Goal: Transaction & Acquisition: Purchase product/service

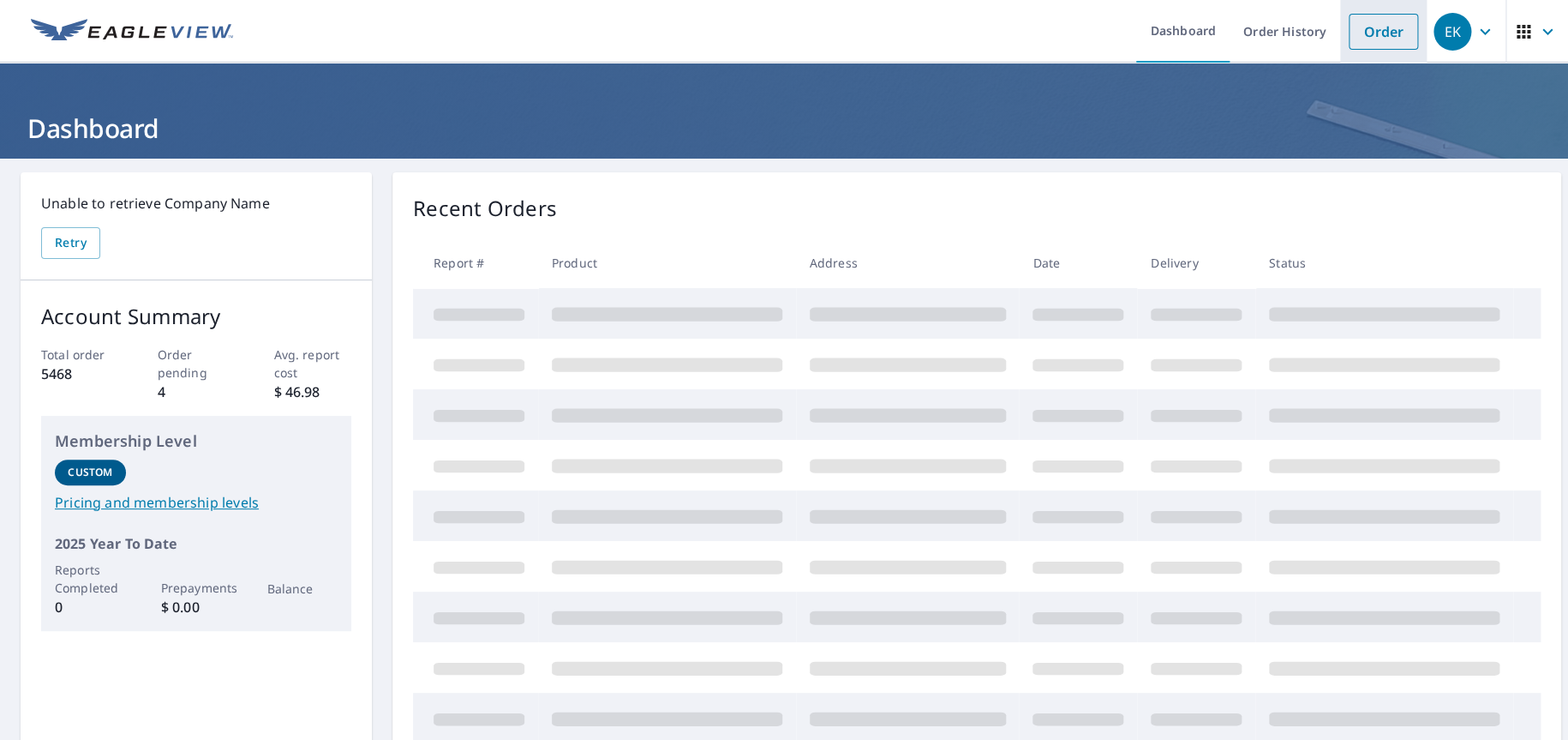
click at [1349, 39] on link "Order" at bounding box center [1383, 32] width 69 height 36
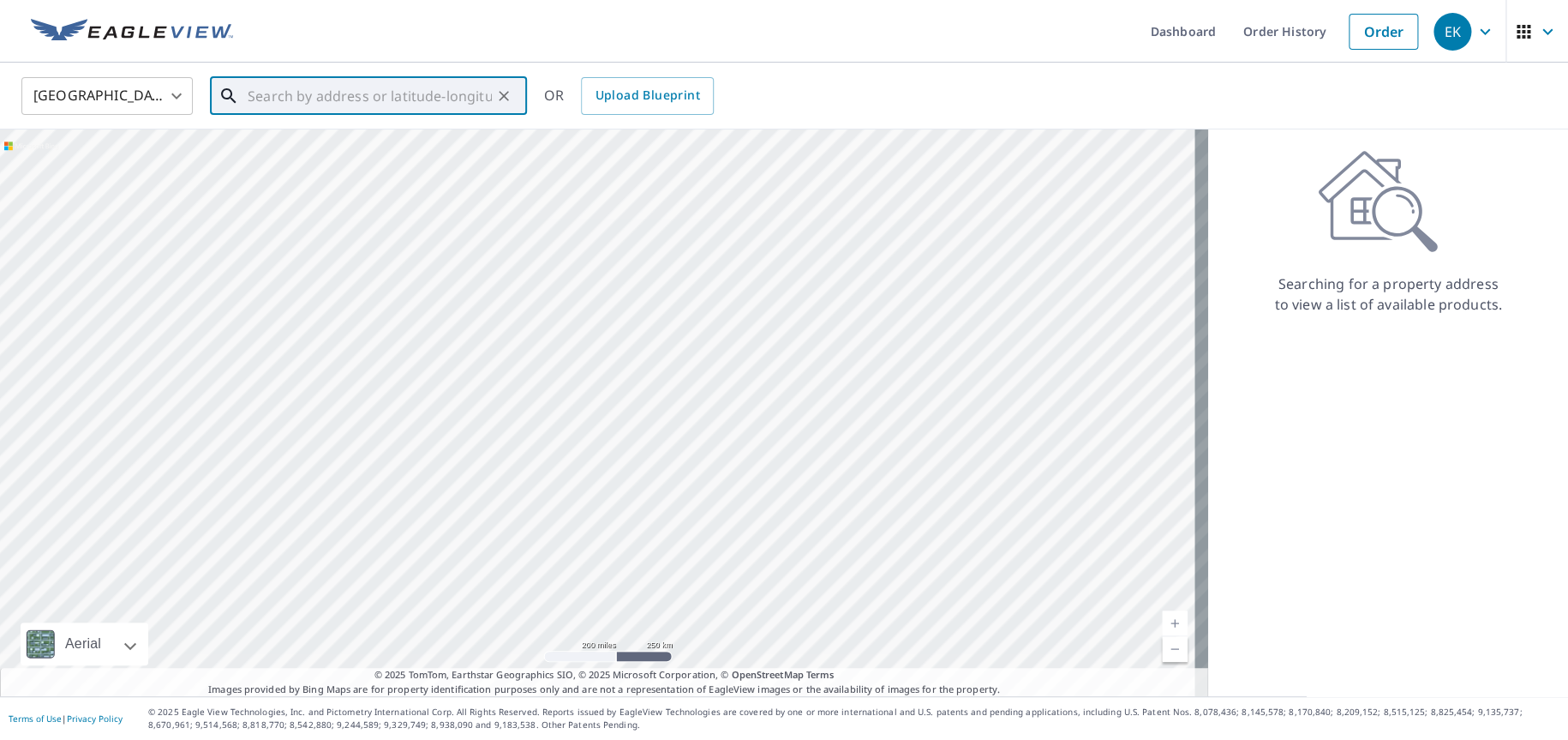
click at [307, 94] on input "text" at bounding box center [369, 96] width 244 height 48
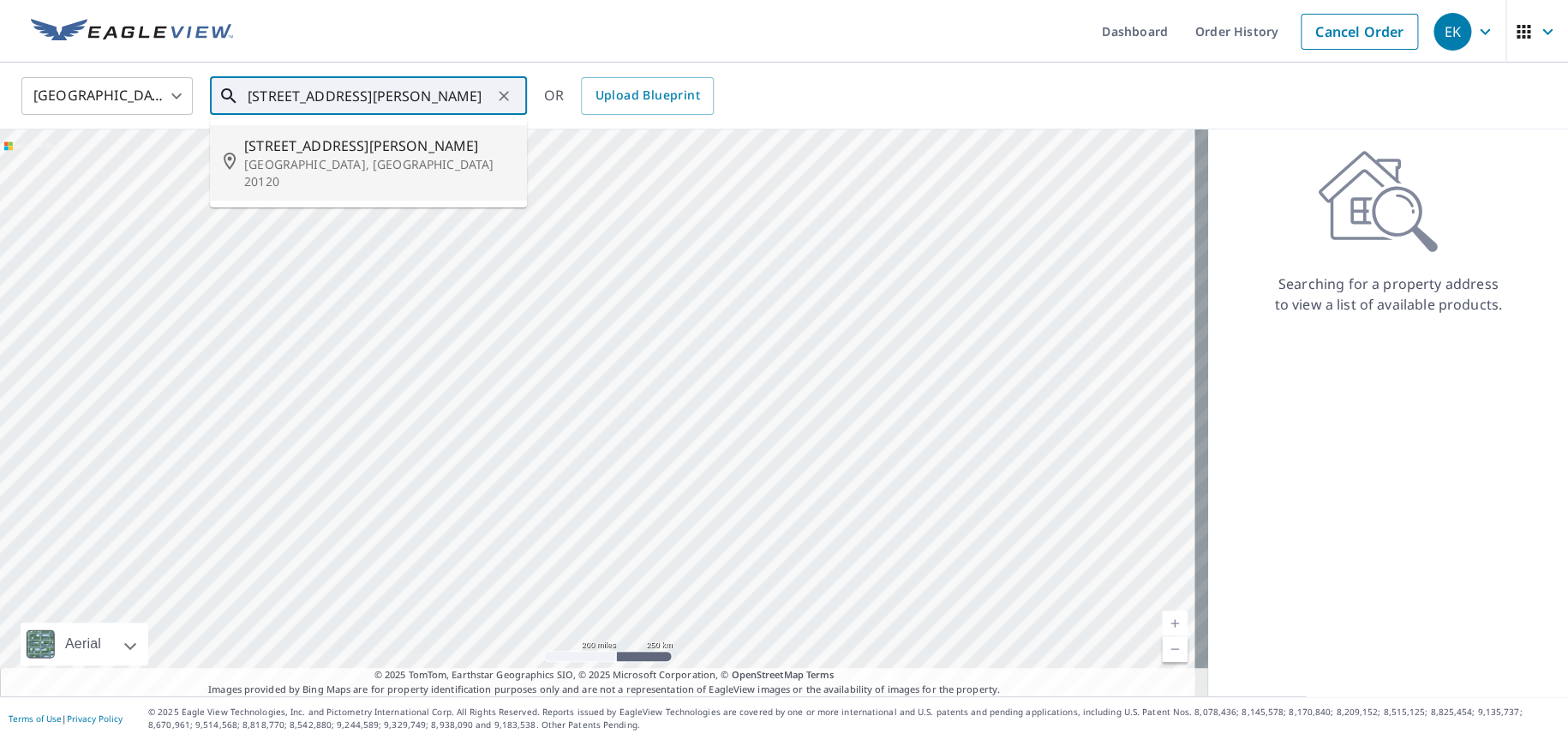
click at [320, 151] on span "5225 Glen Meadow Rd" at bounding box center [378, 145] width 269 height 21
type input "5225 Glen Meadow Rd Centreville, VA 20120"
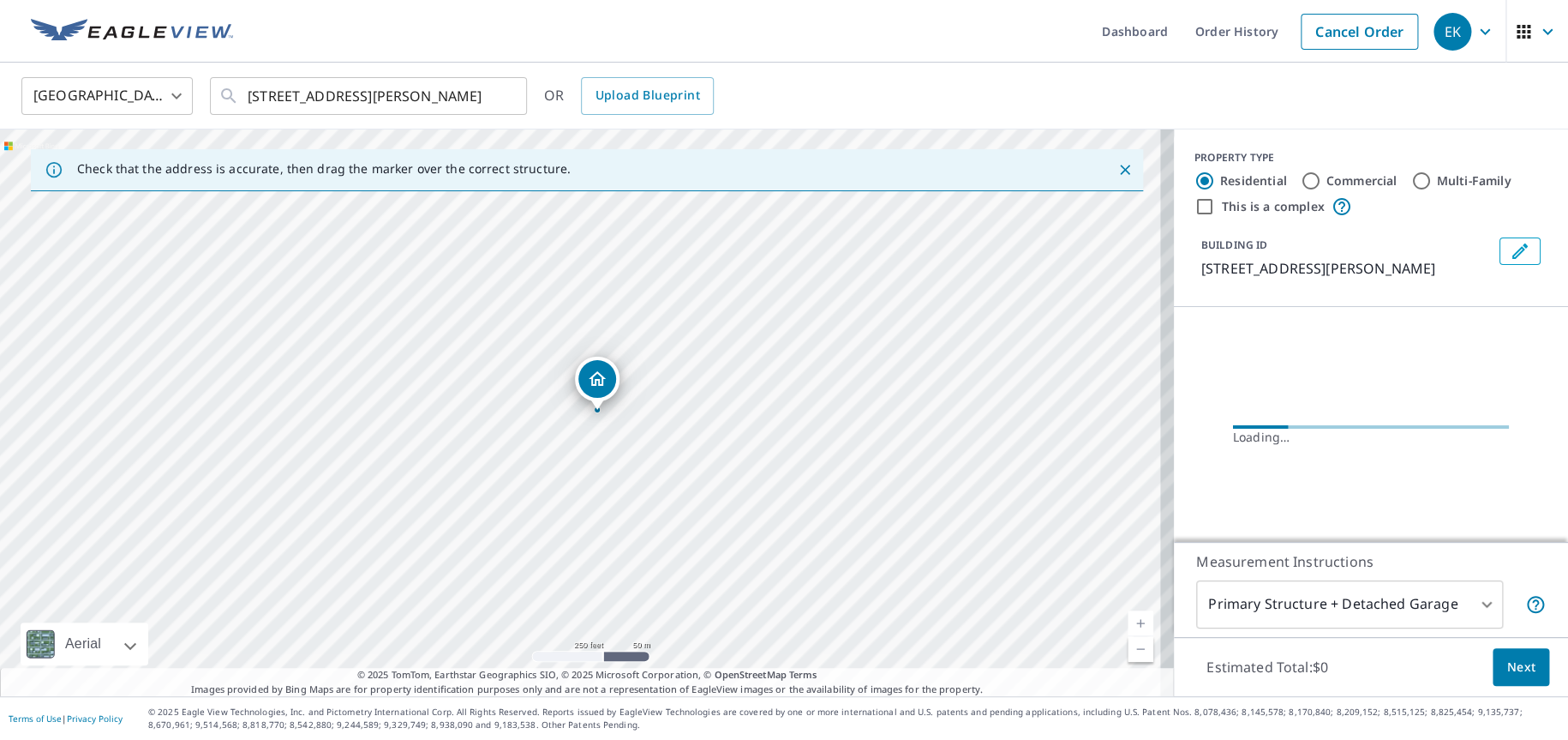
click at [1128, 625] on link "Current Level 17, Zoom In" at bounding box center [1140, 623] width 25 height 25
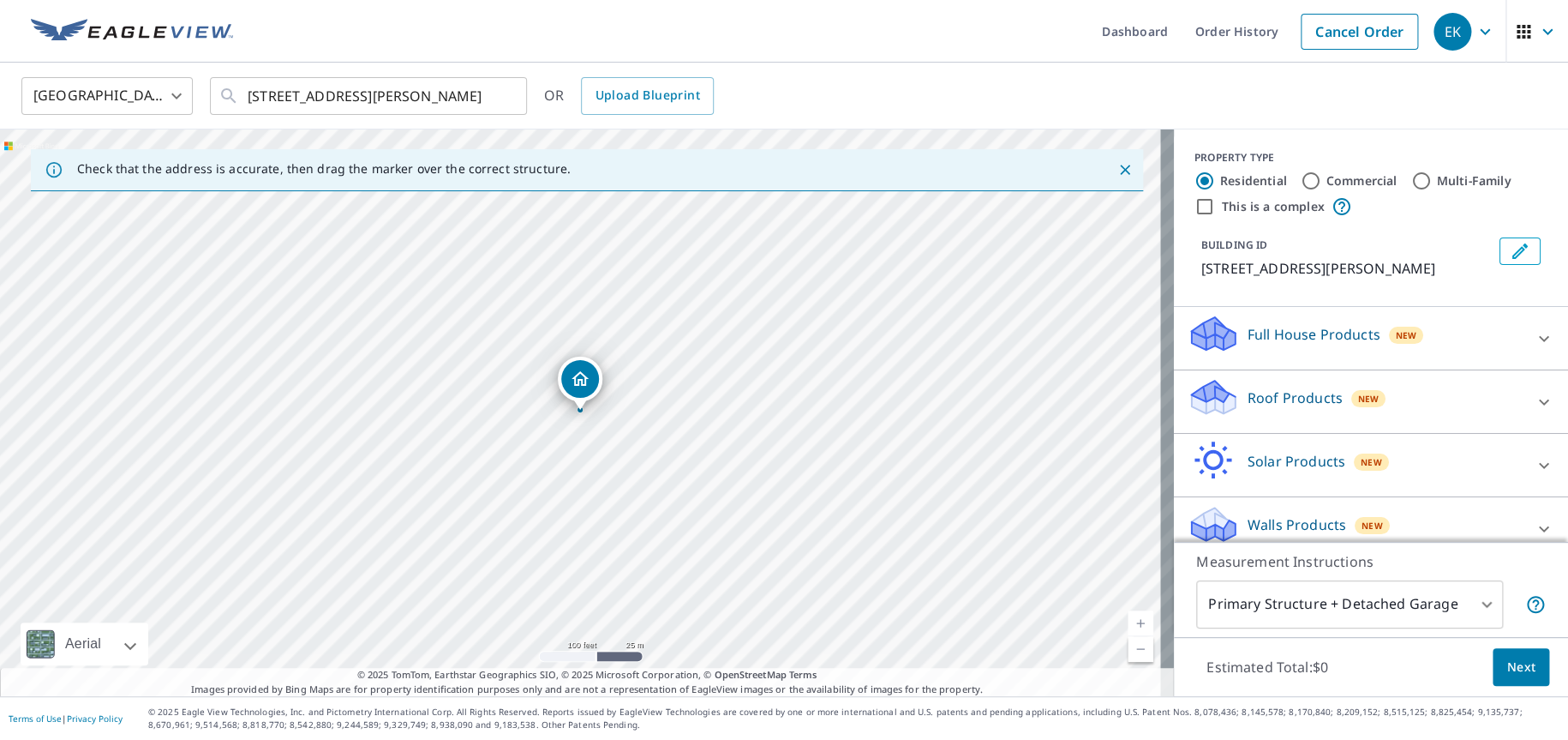
click at [1249, 408] on p "Roof Products" at bounding box center [1294, 398] width 95 height 21
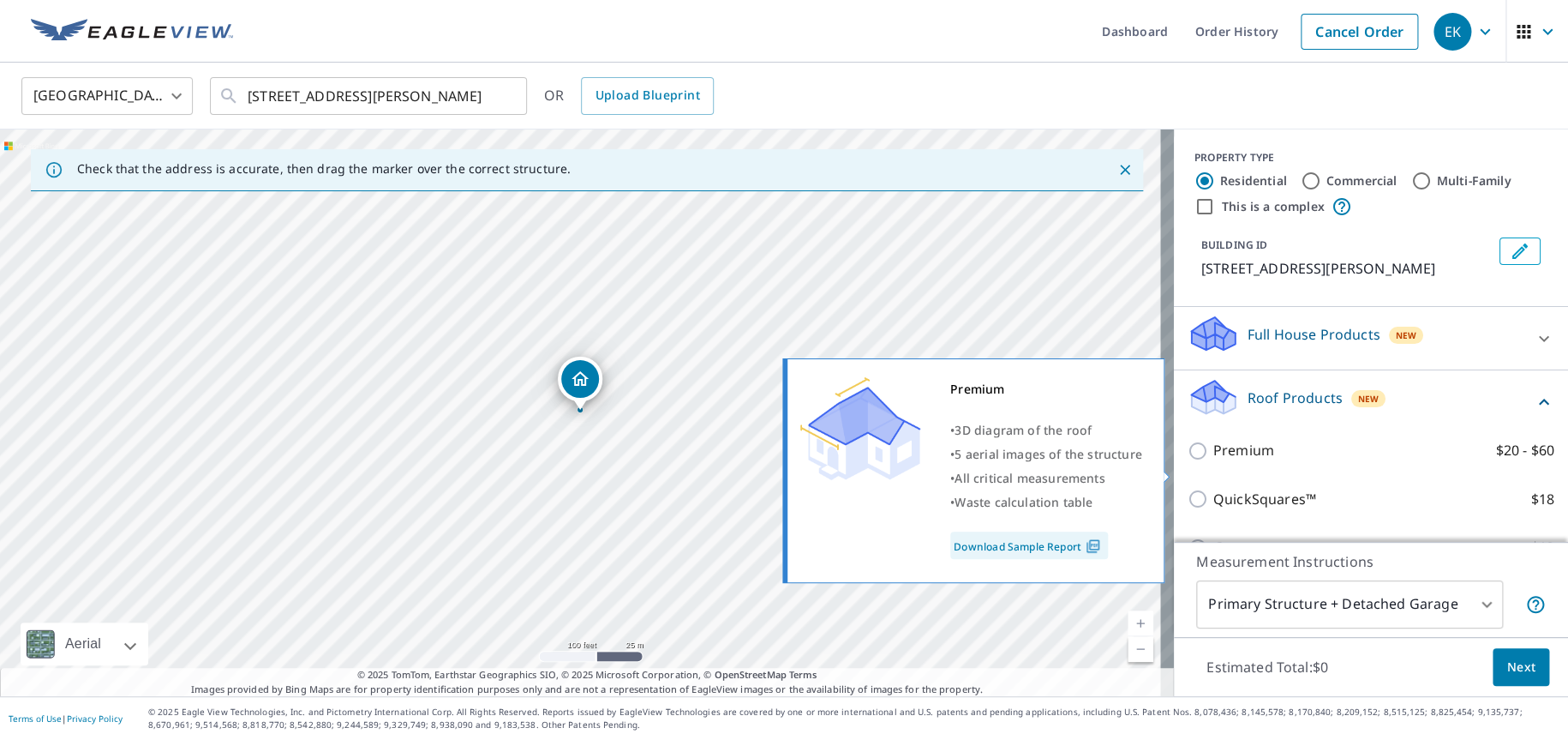
click at [1188, 461] on input "Premium $20 - $60" at bounding box center [1200, 451] width 25 height 21
checkbox input "true"
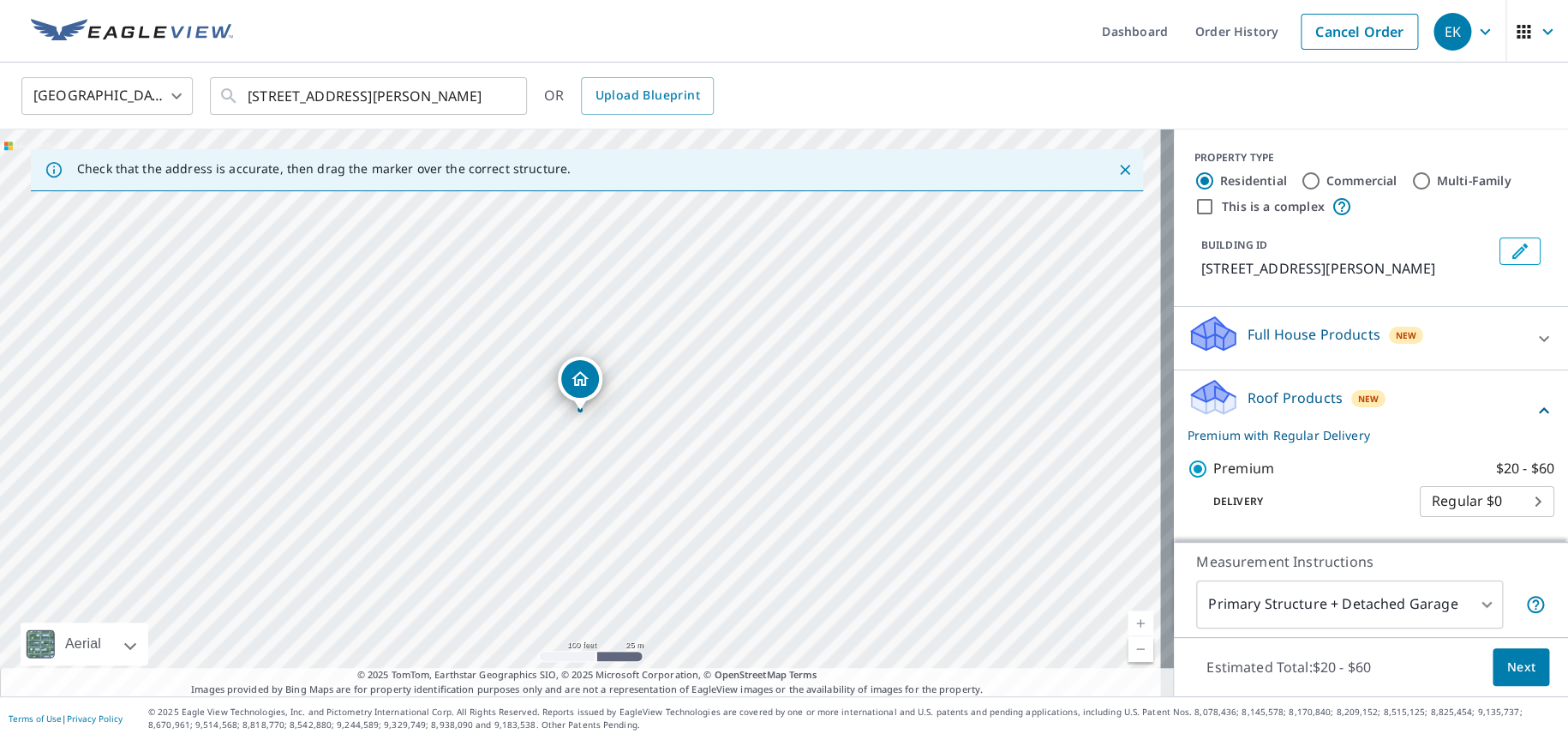
click at [1506, 658] on span "Next" at bounding box center [1520, 667] width 29 height 22
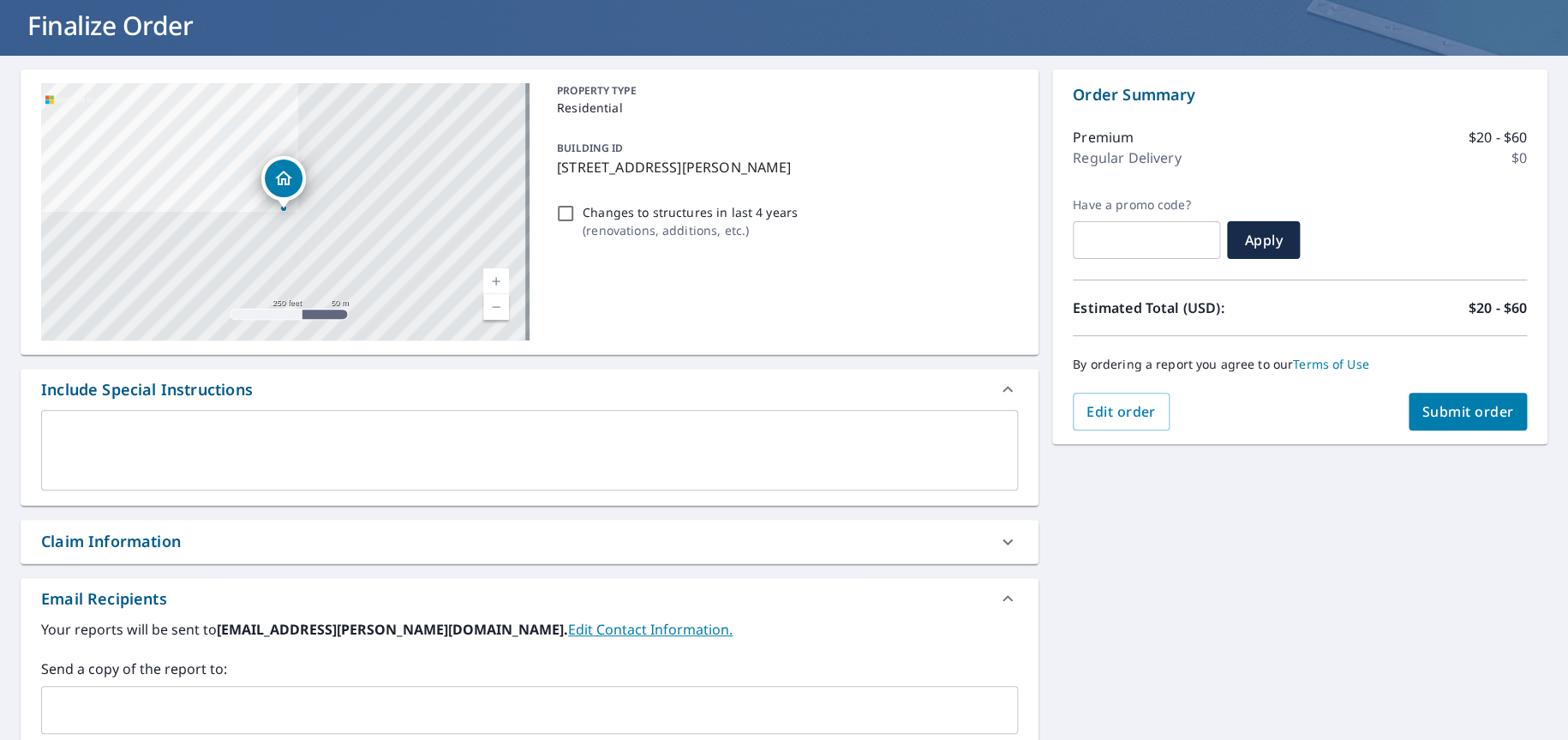
scroll to position [351, 0]
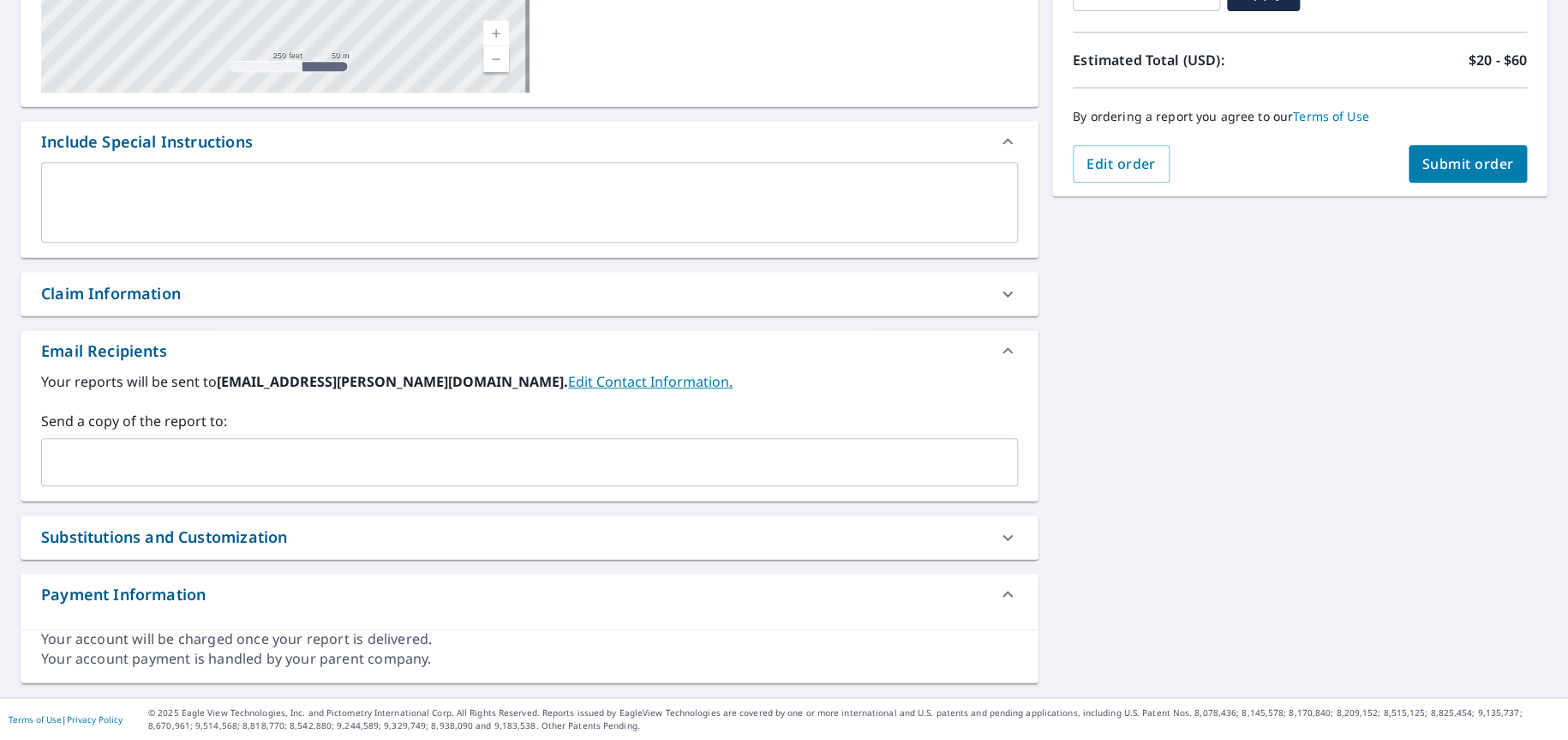
click at [78, 472] on input "text" at bounding box center [517, 461] width 936 height 33
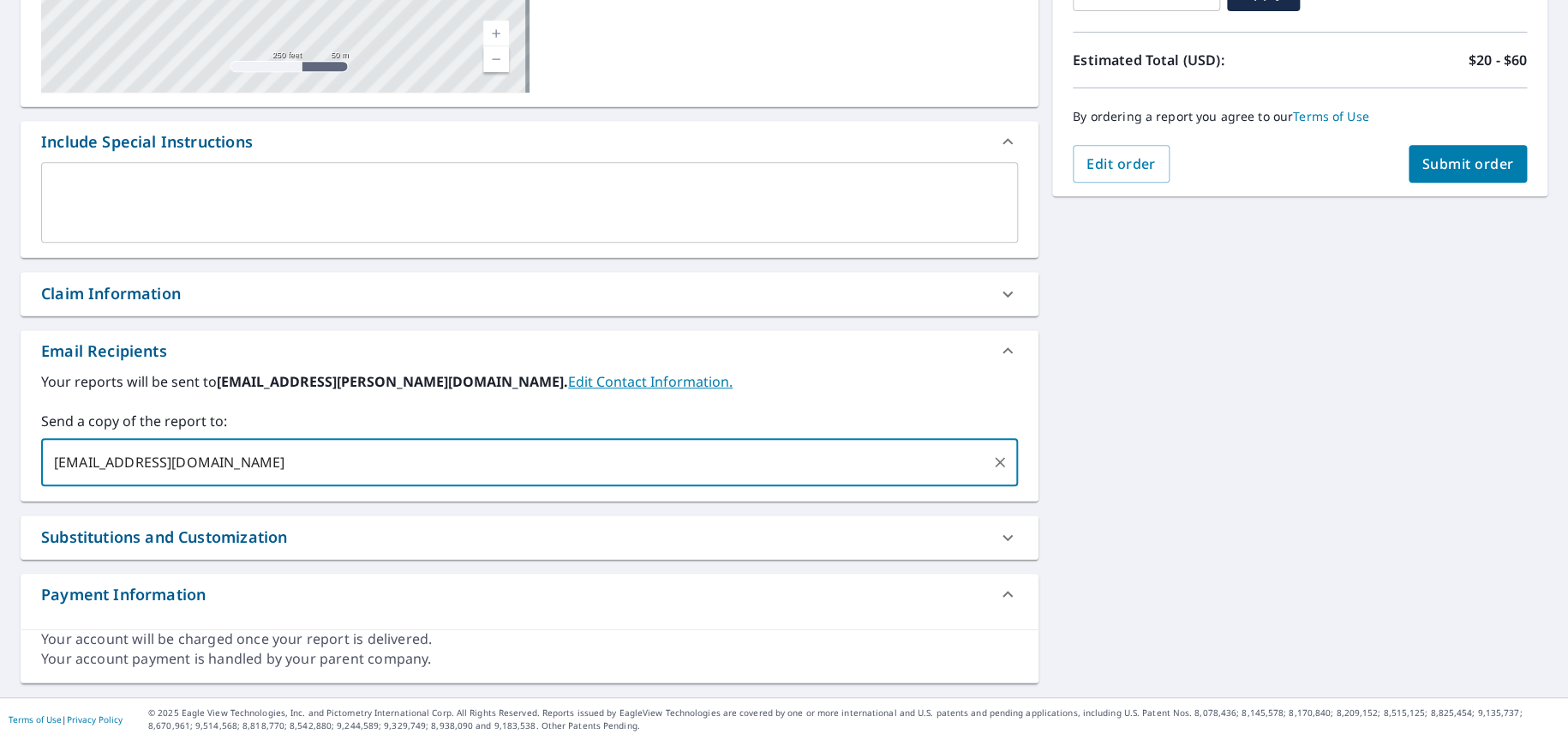
type input "[EMAIL_ADDRESS][DOMAIN_NAME]"
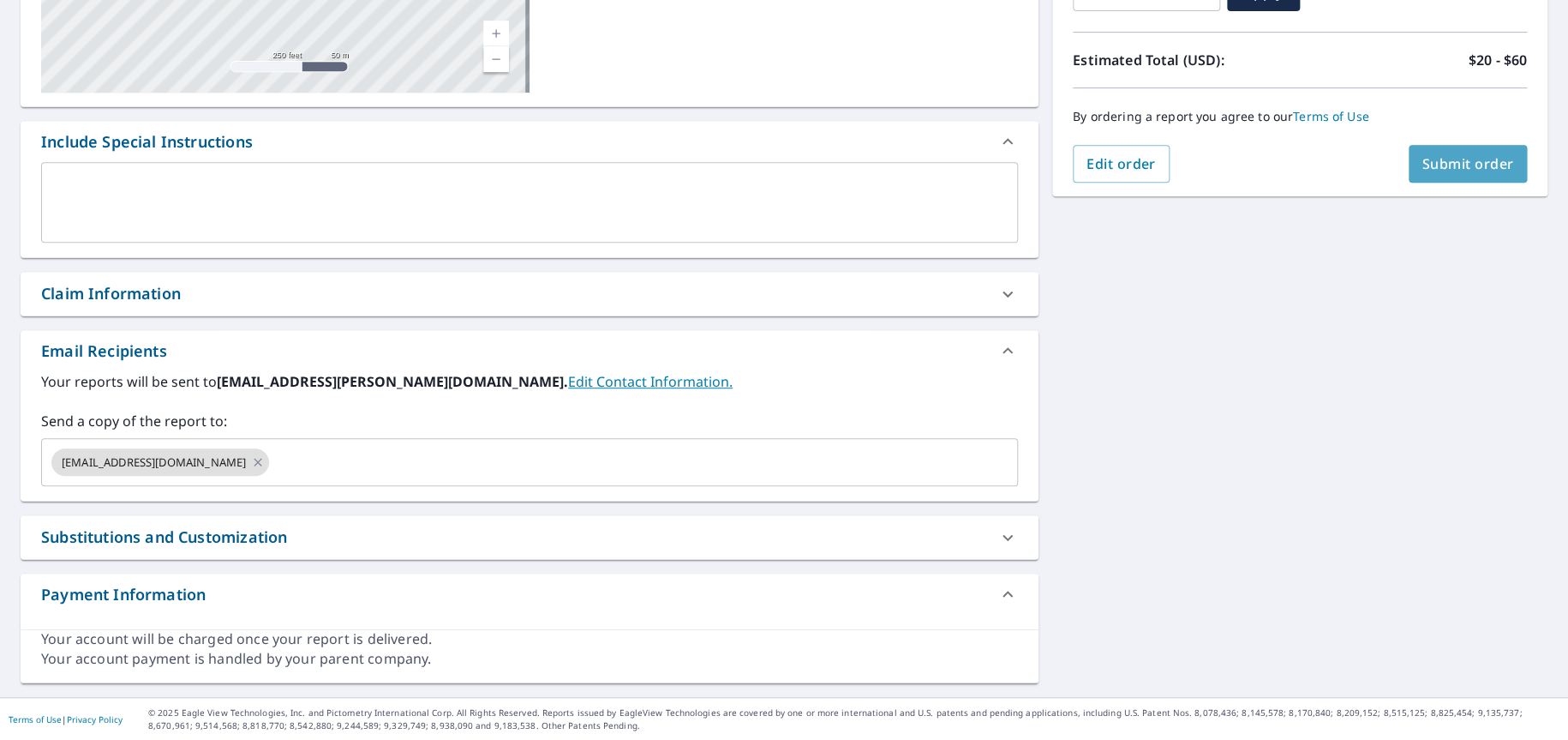
click at [1409, 168] on button "Submit order" at bounding box center [1468, 163] width 119 height 38
checkbox input "true"
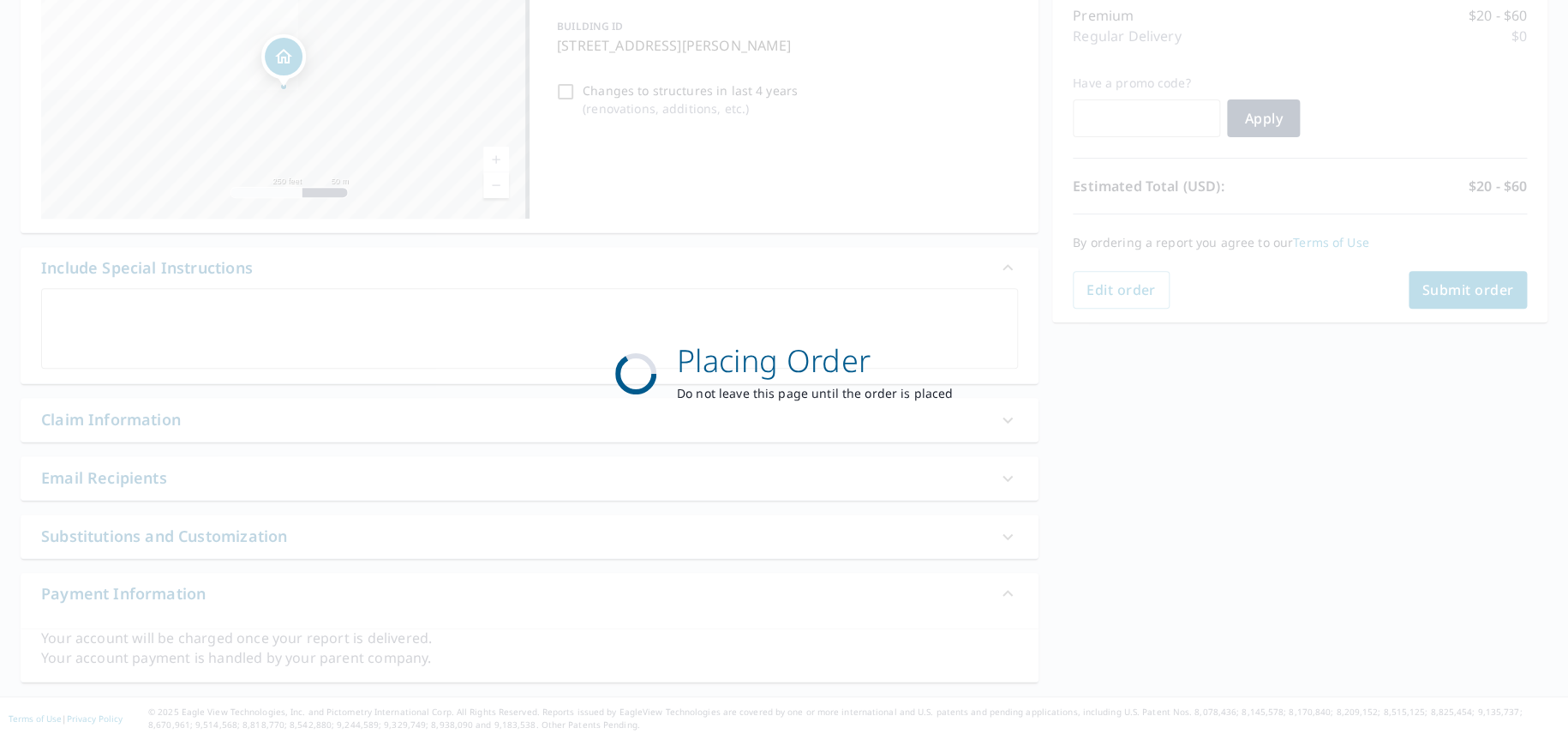
scroll to position [223, 0]
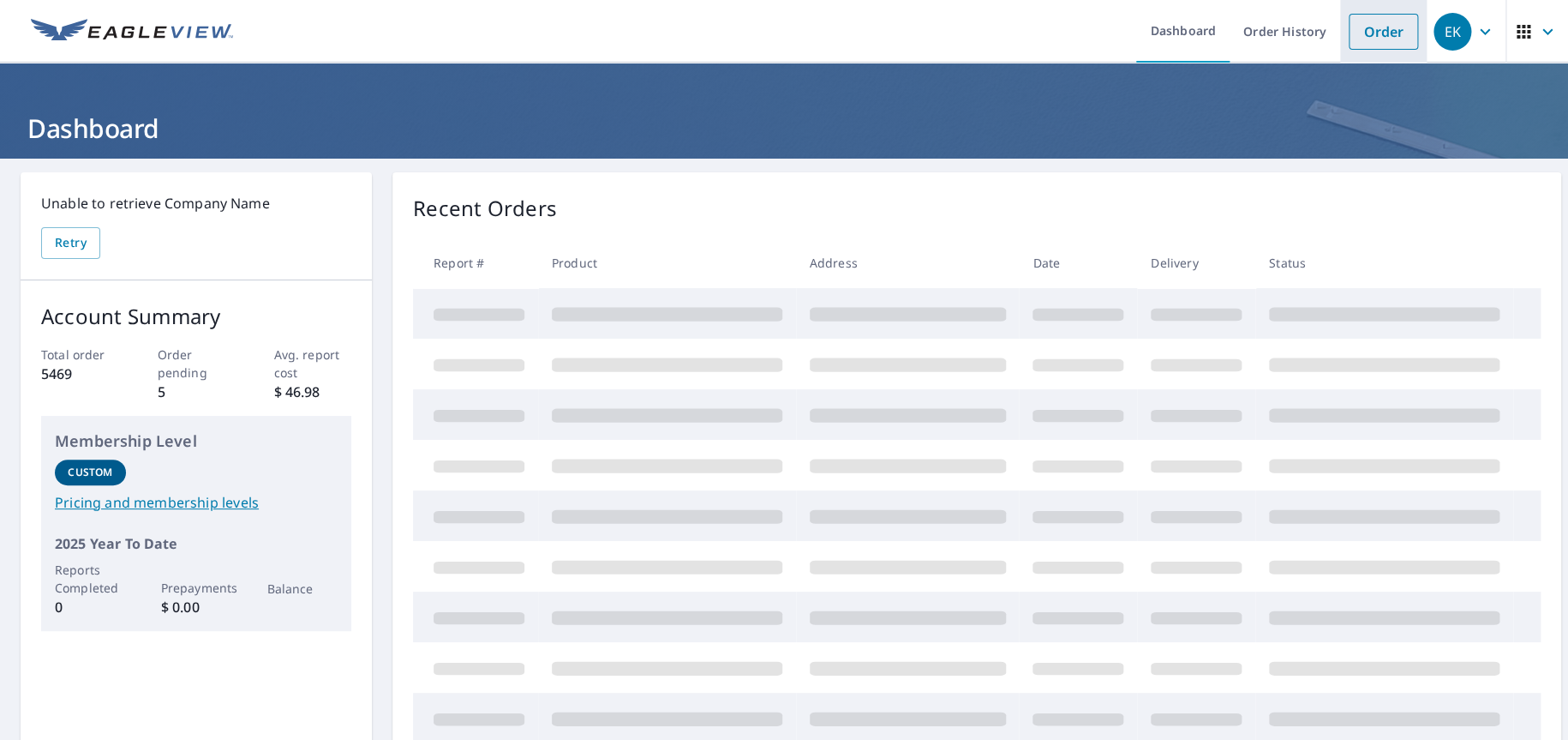
click at [1367, 30] on link "Order" at bounding box center [1383, 32] width 69 height 36
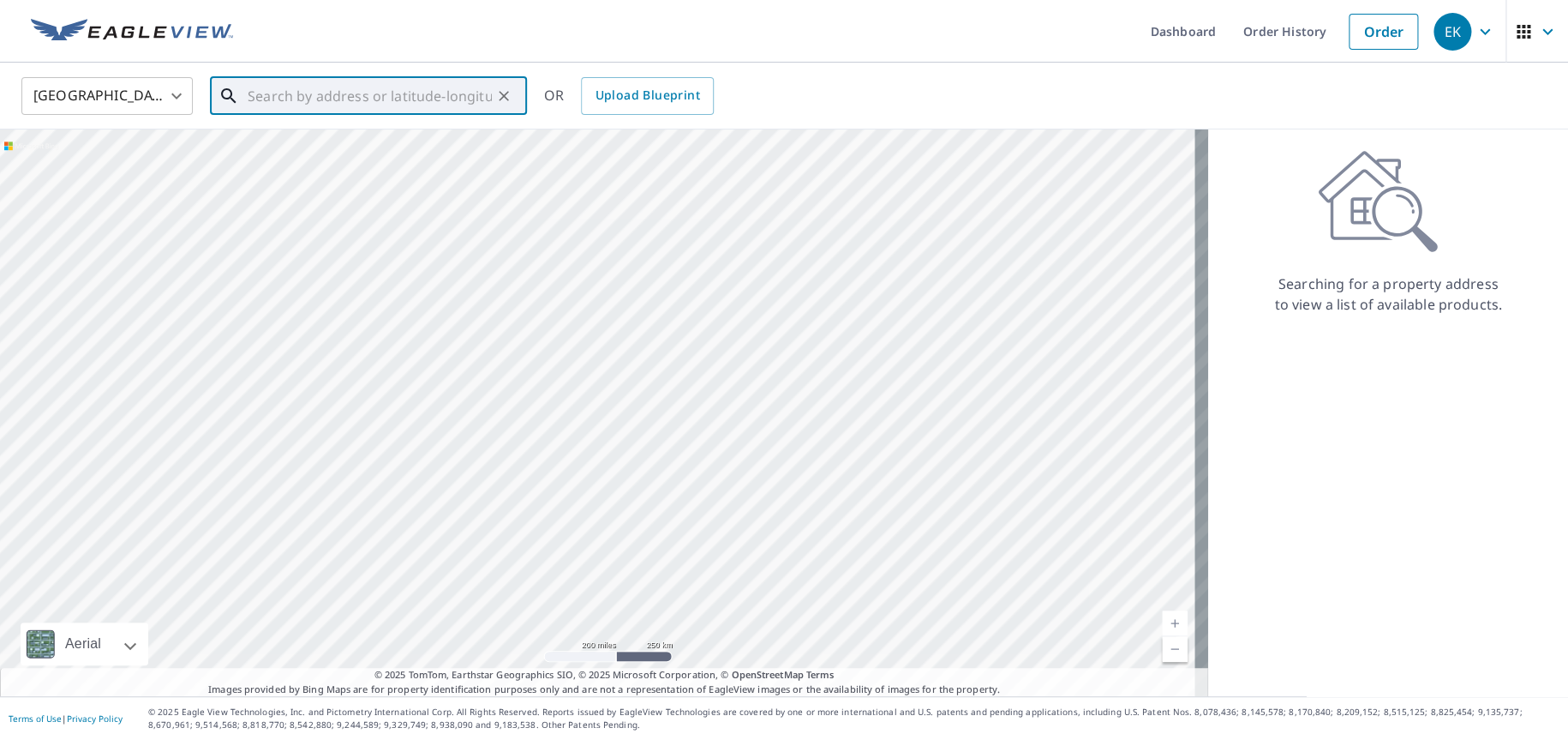
click at [250, 97] on input "text" at bounding box center [369, 96] width 244 height 48
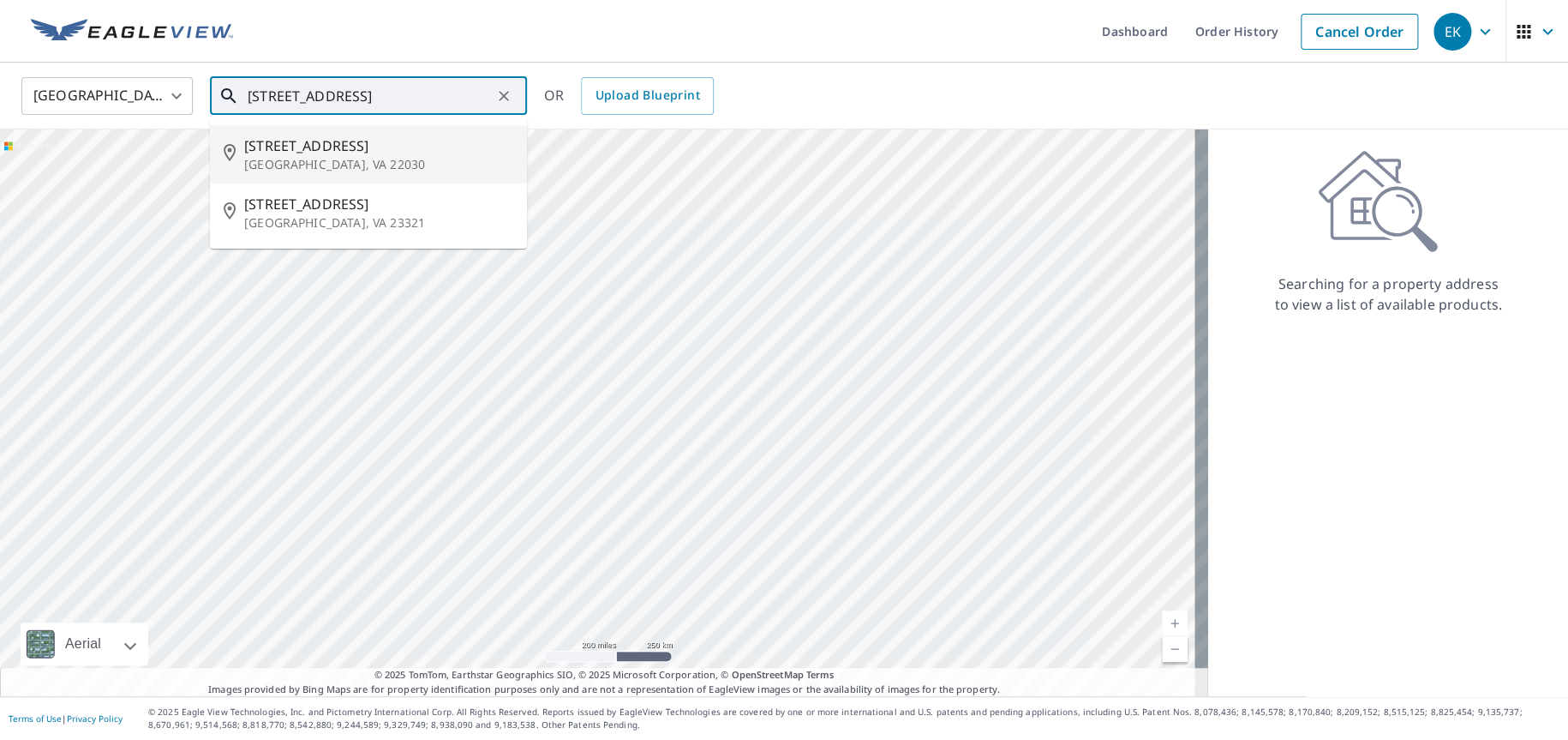
click at [274, 163] on p "[GEOGRAPHIC_DATA], VA 22030" at bounding box center [378, 164] width 269 height 17
type input "[STREET_ADDRESS][PERSON_NAME]"
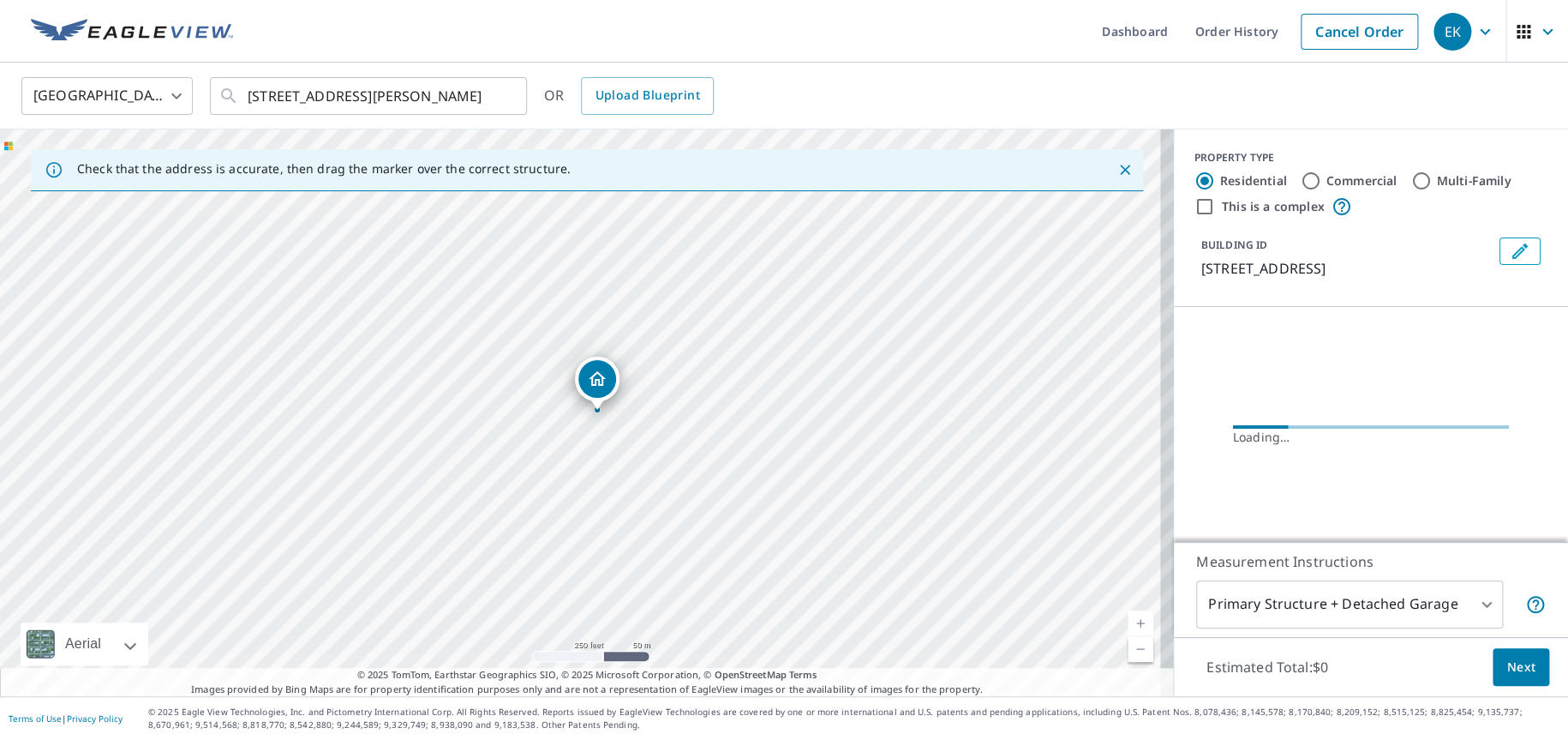
click at [1130, 616] on link "Current Level 17, Zoom In" at bounding box center [1140, 623] width 25 height 25
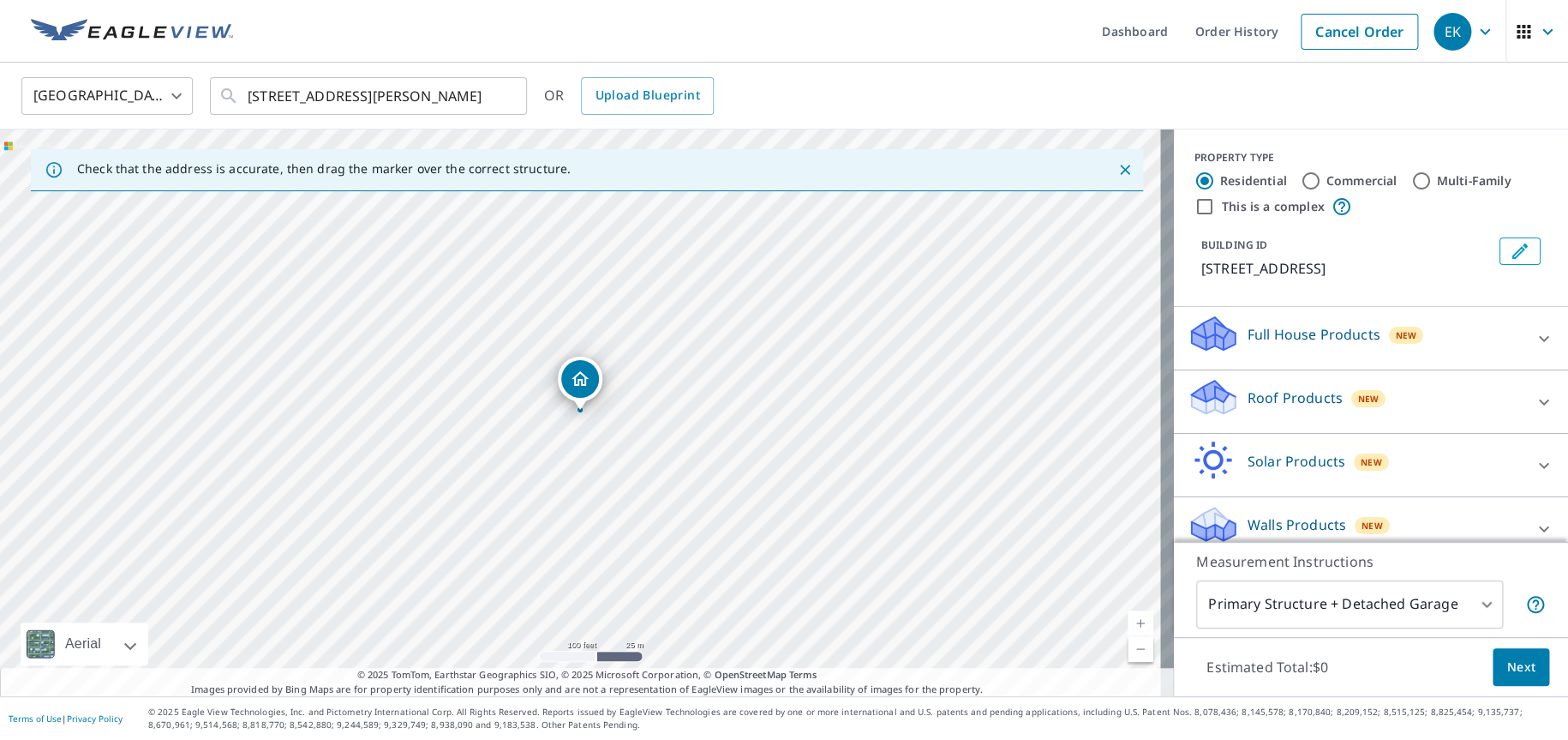
click at [1247, 392] on p "Roof Products" at bounding box center [1294, 398] width 95 height 21
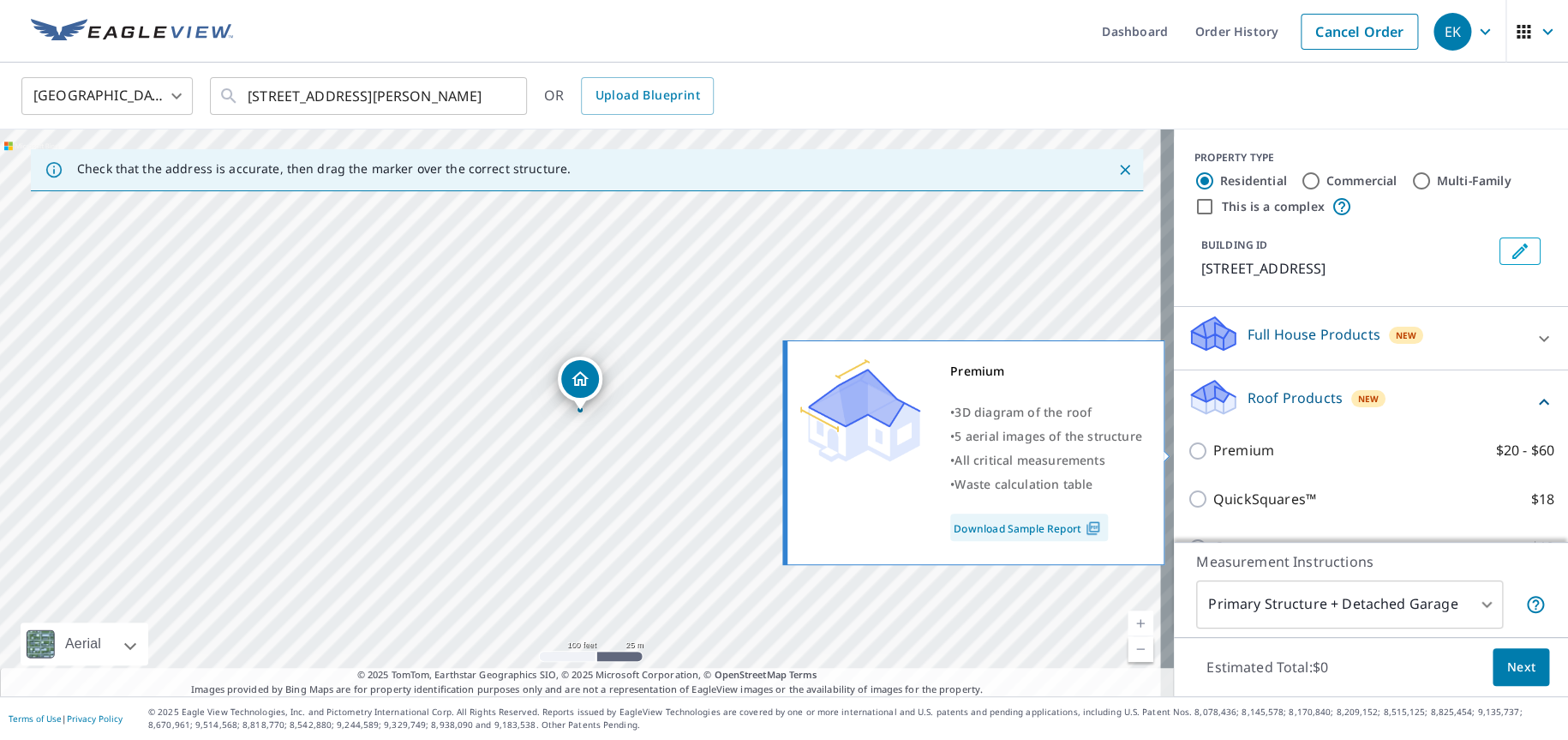
click at [1188, 452] on input "Premium $20 - $60" at bounding box center [1200, 451] width 25 height 21
checkbox input "true"
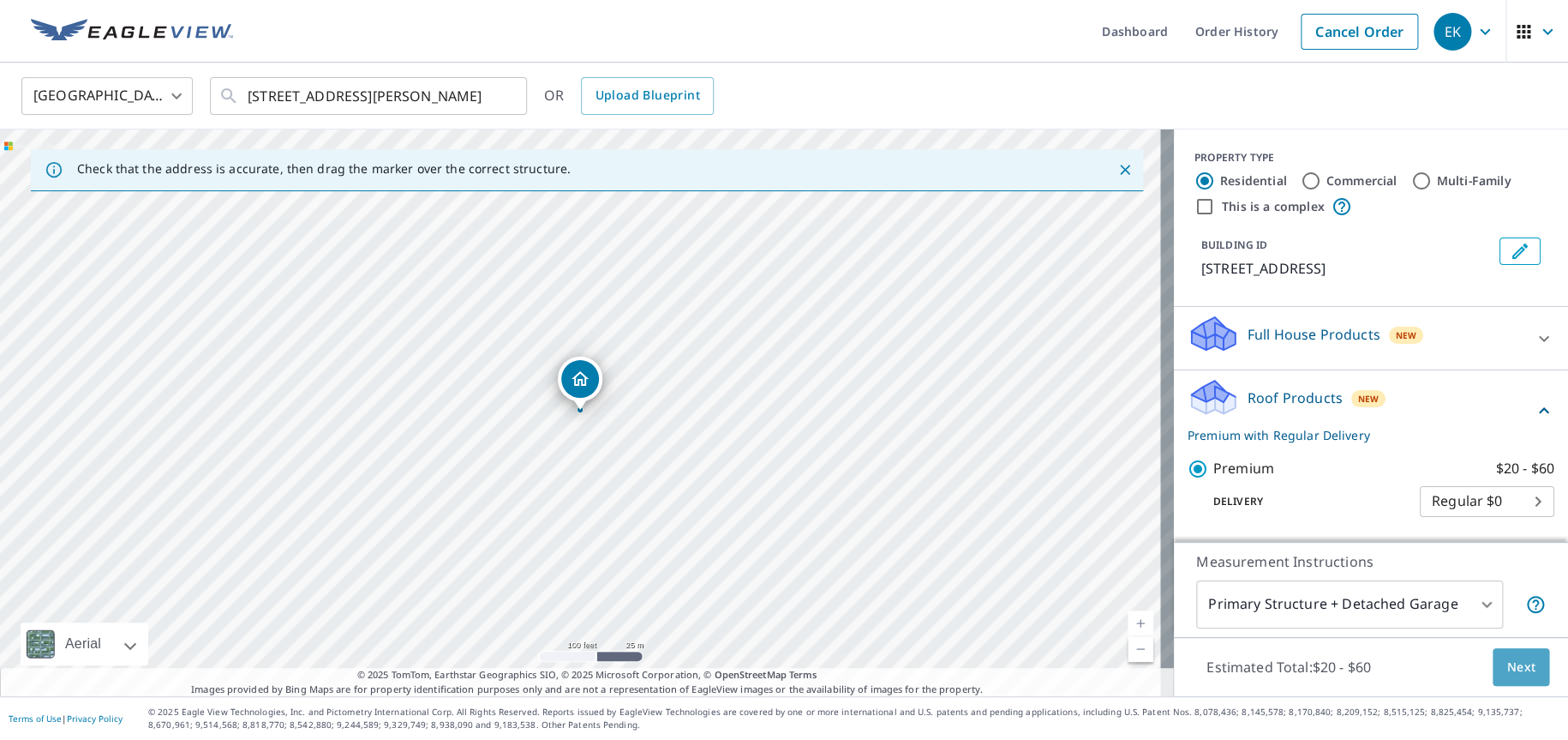
click at [1512, 668] on span "Next" at bounding box center [1520, 667] width 29 height 22
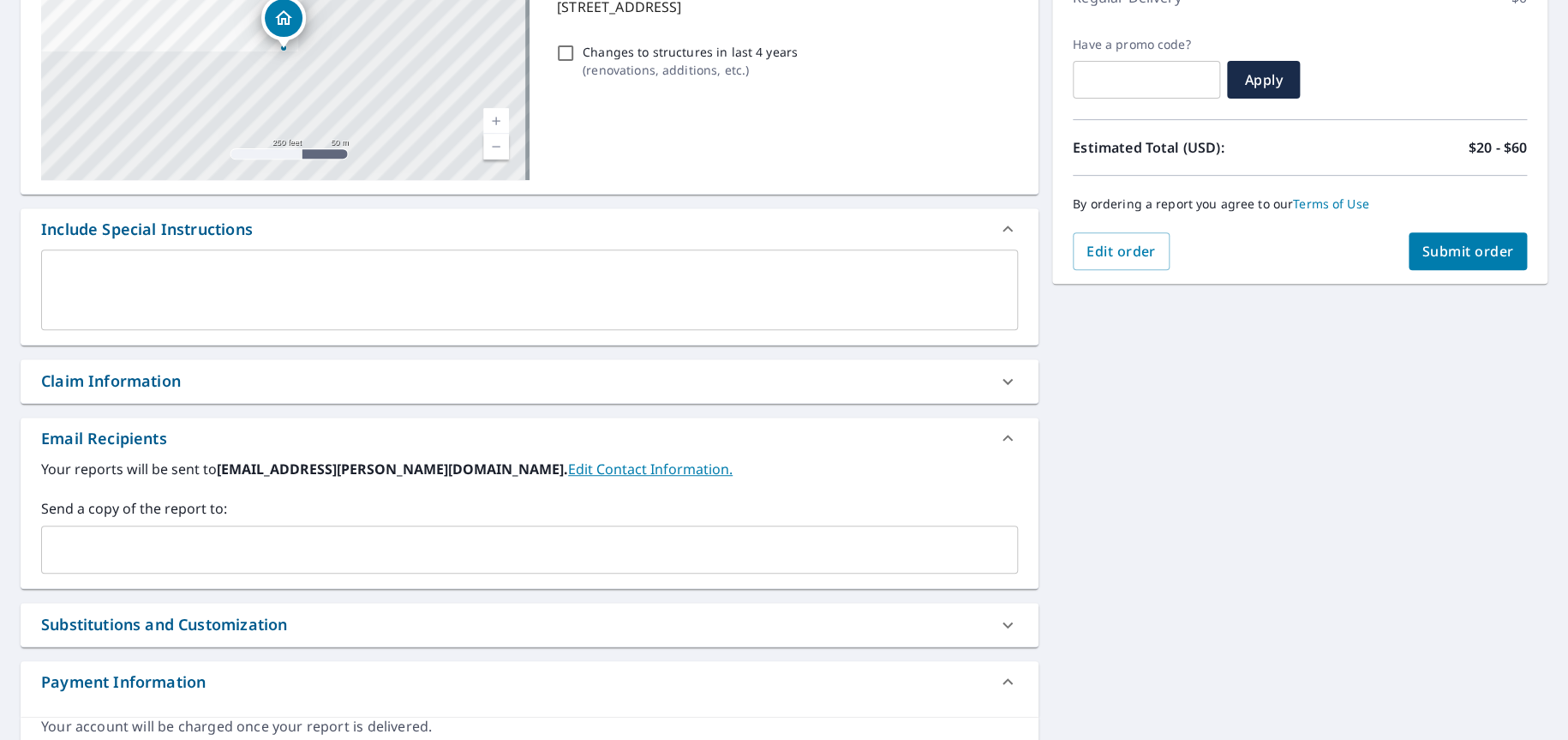
scroll to position [351, 0]
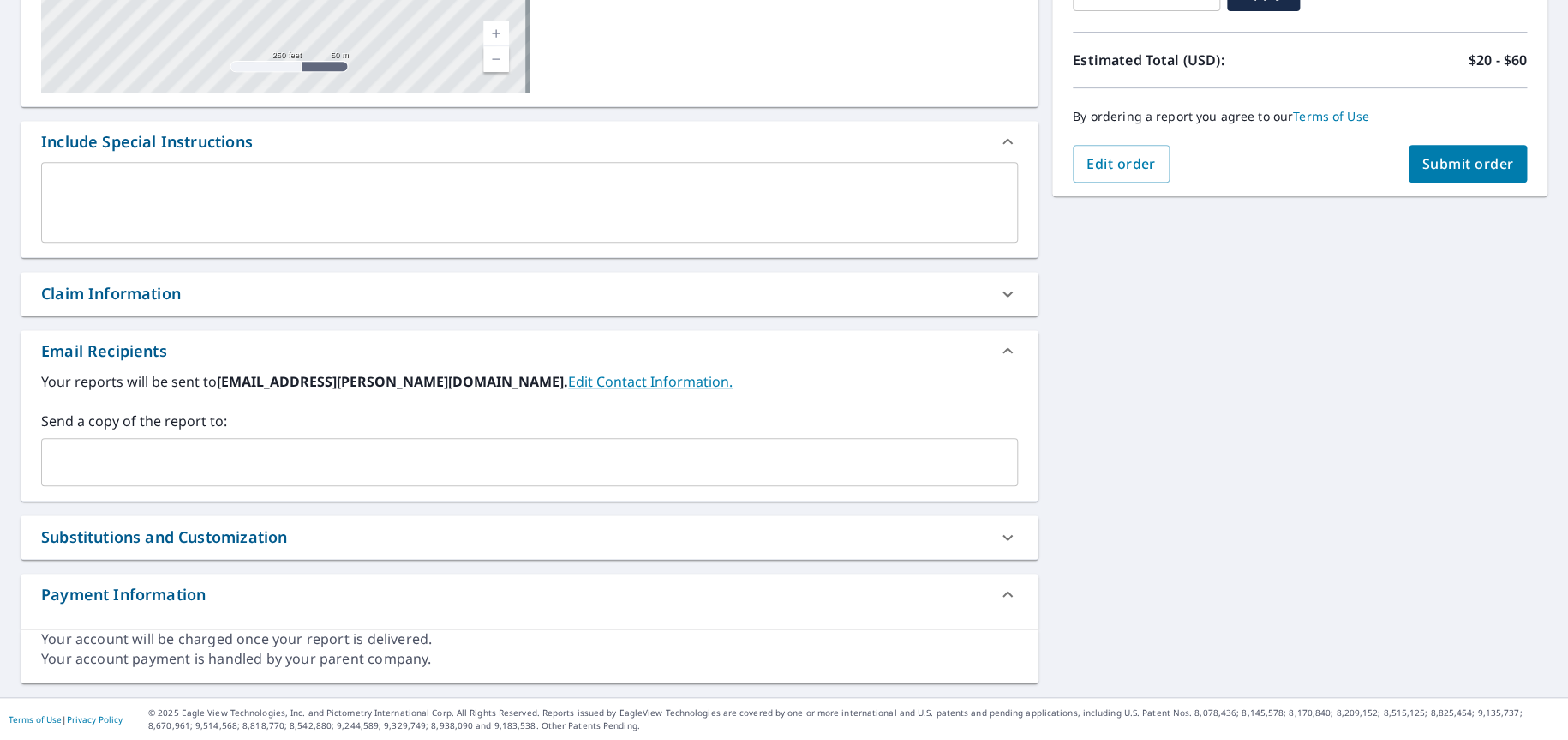
click at [56, 450] on input "text" at bounding box center [517, 461] width 936 height 33
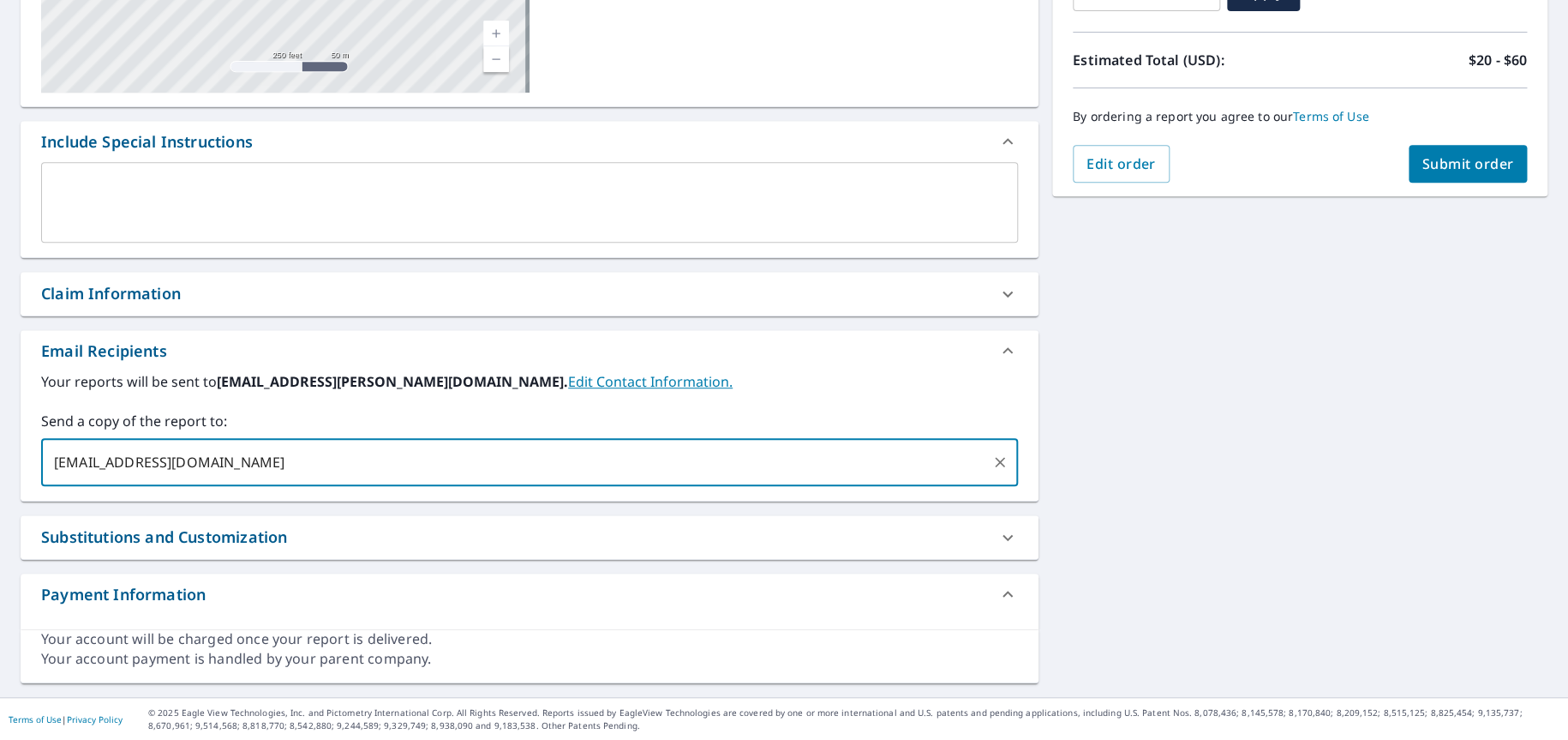
type input "[EMAIL_ADDRESS][DOMAIN_NAME]"
click at [1423, 160] on span "Submit order" at bounding box center [1469, 163] width 92 height 19
checkbox input "true"
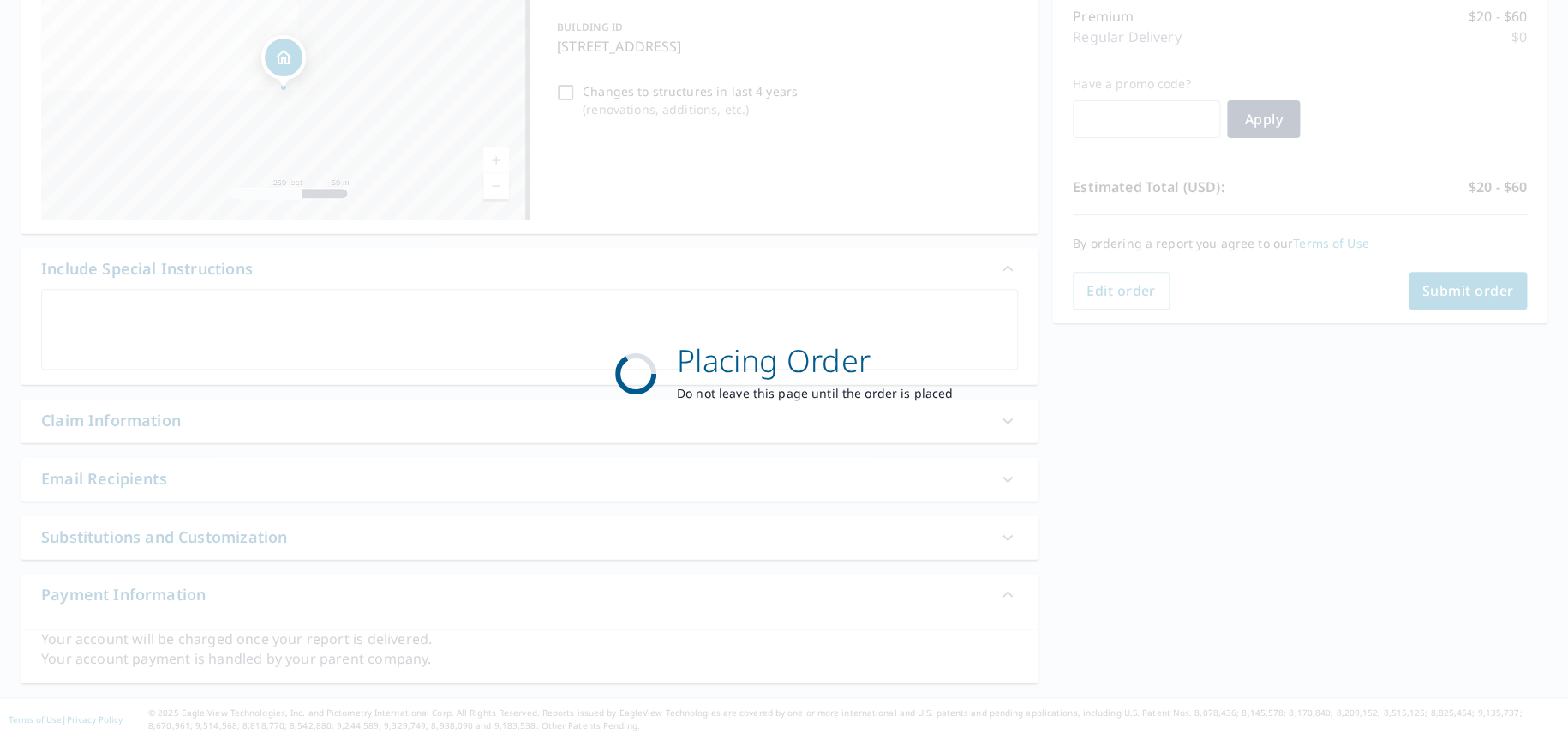
scroll to position [223, 0]
